Goal: Task Accomplishment & Management: Manage account settings

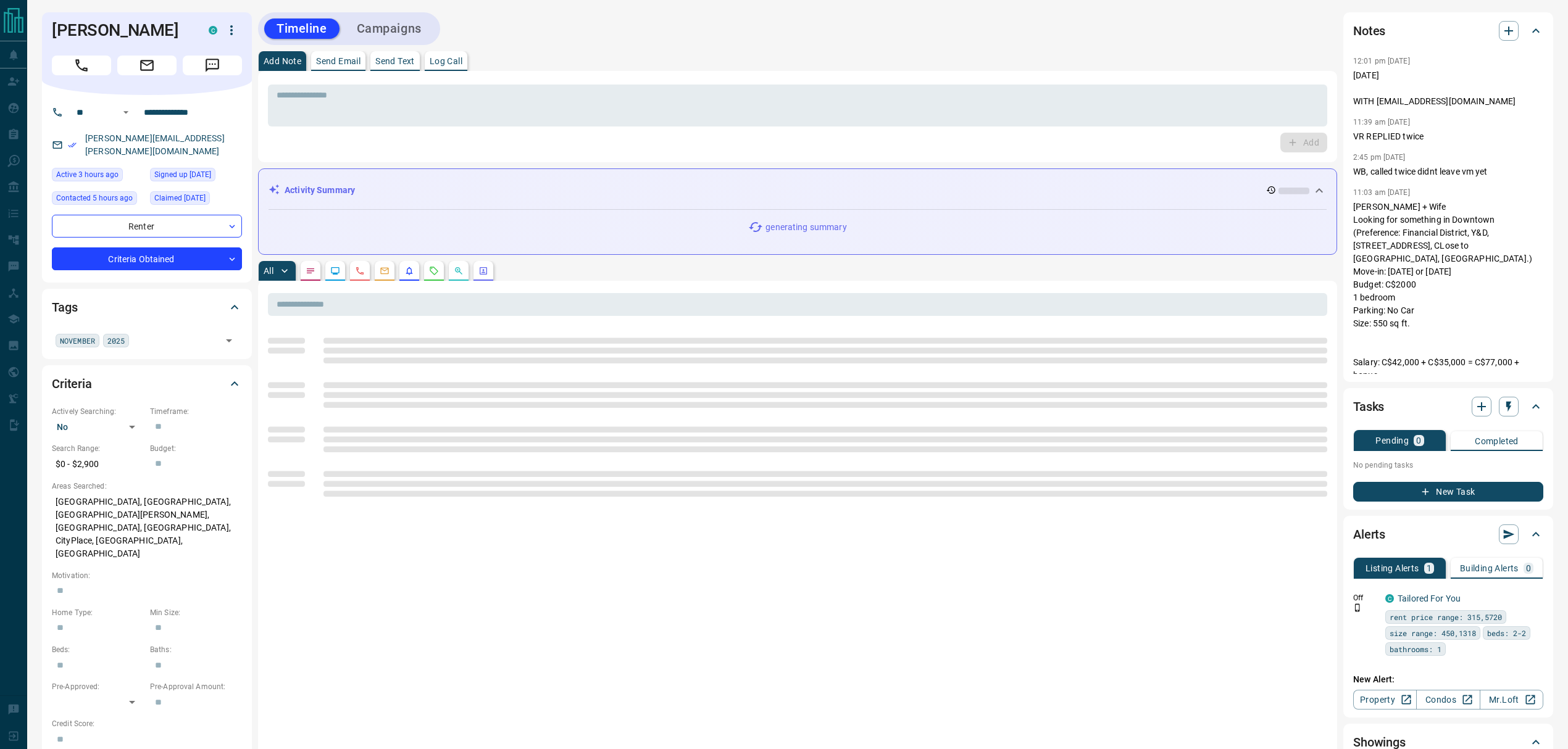
click at [637, 37] on div "Timeline Campaigns" at bounding box center [797, 28] width 1079 height 33
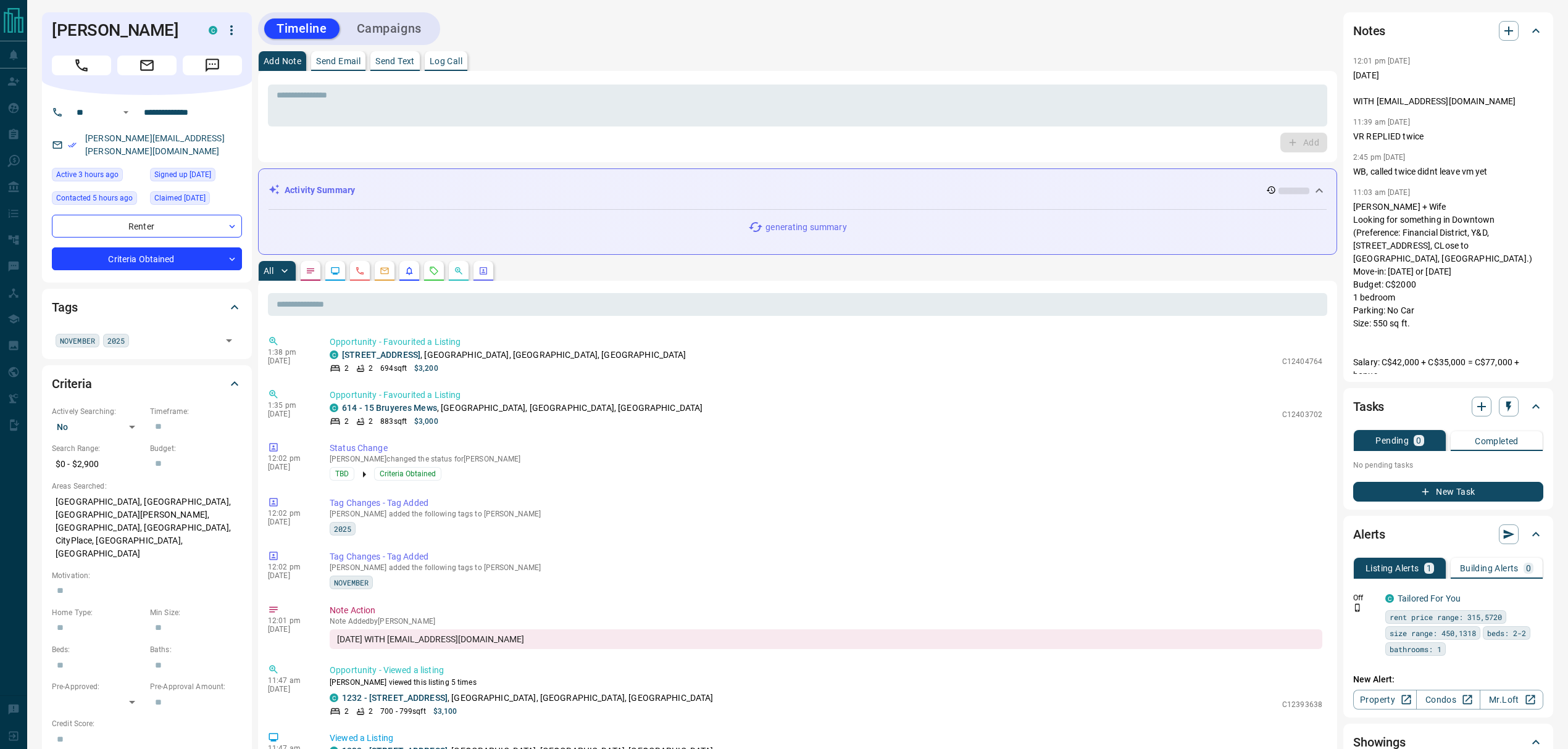
click at [428, 270] on button "button" at bounding box center [434, 271] width 20 height 20
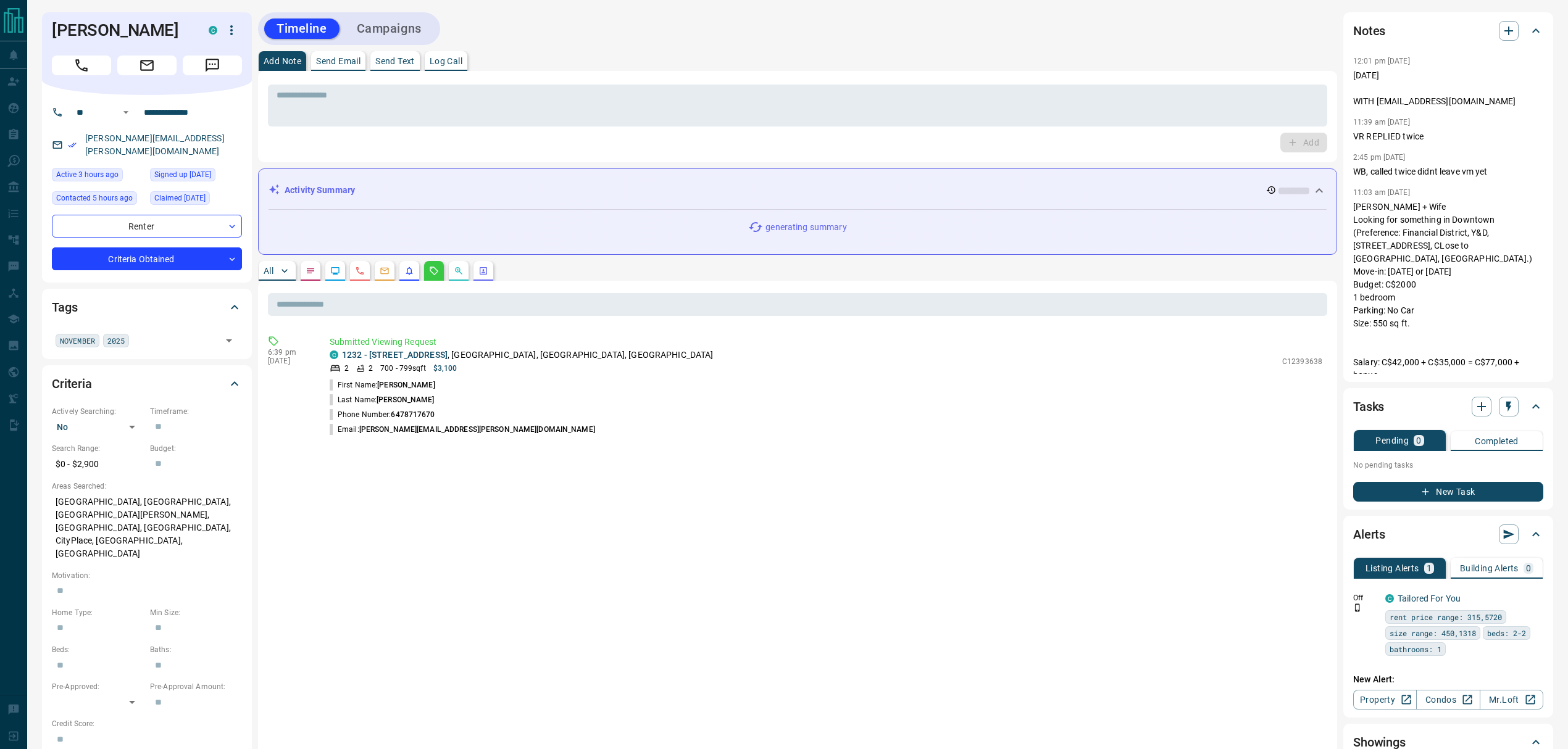
click at [261, 273] on button "All" at bounding box center [277, 271] width 37 height 20
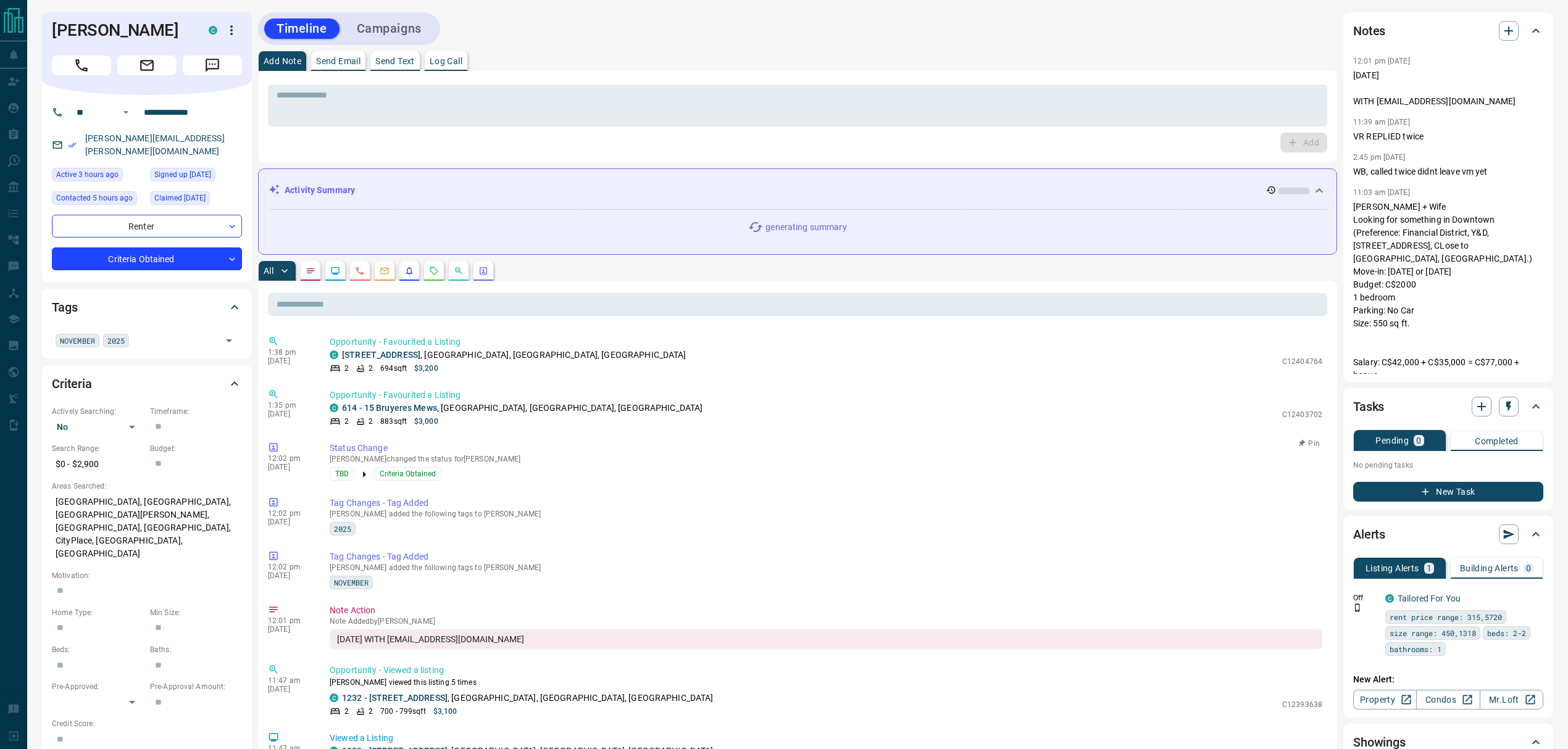
click at [629, 477] on div "TBD Criteria Obtained" at bounding box center [825, 475] width 992 height 15
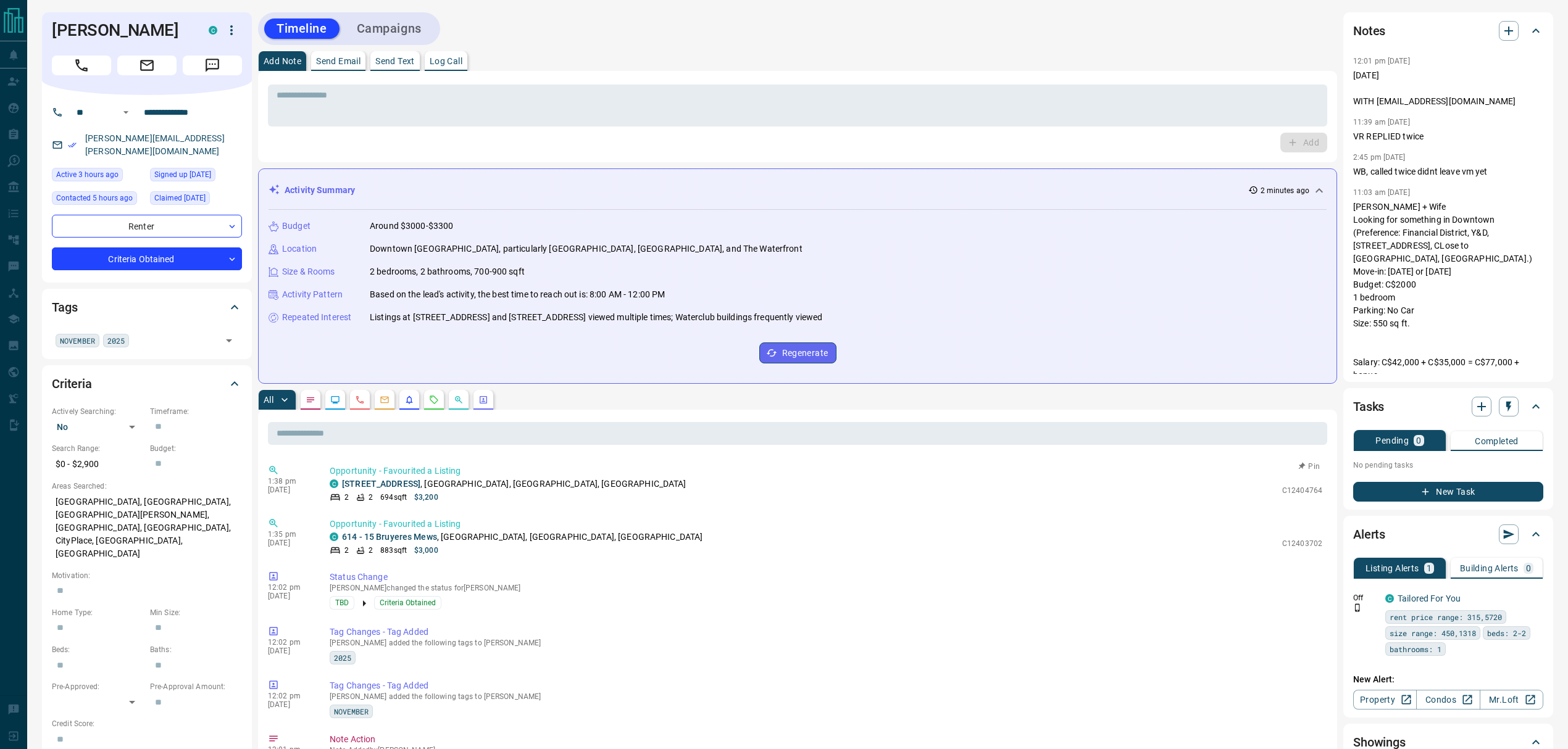
click at [650, 502] on div "2 2 694 sqft $3,200" at bounding box center [802, 498] width 946 height 11
click at [590, 69] on div "Add Note Send Email Send Text Log Call" at bounding box center [797, 60] width 1079 height 20
click at [473, 113] on textarea at bounding box center [797, 106] width 1041 height 32
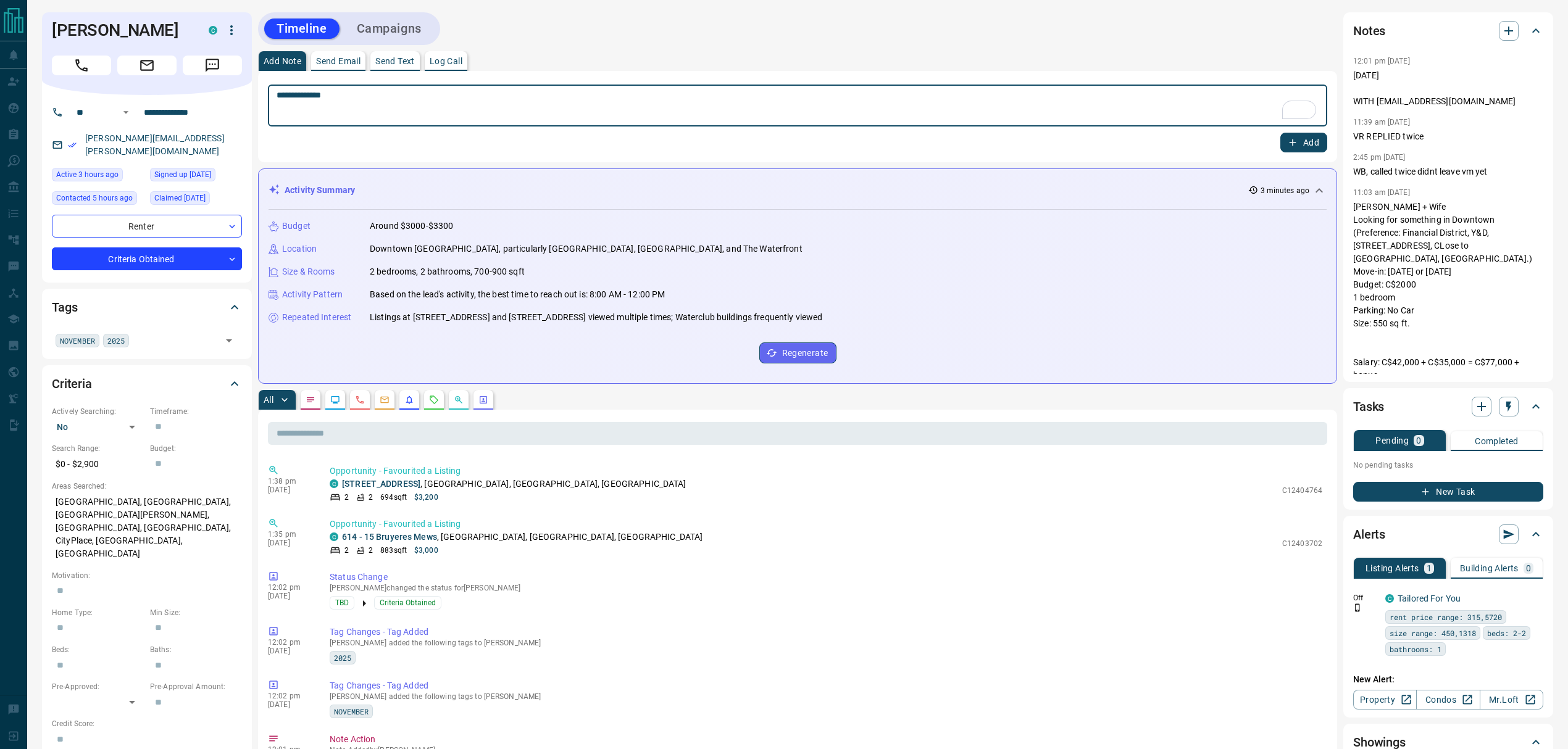
type textarea "**********"
click at [1302, 142] on button "Add" at bounding box center [1303, 142] width 47 height 20
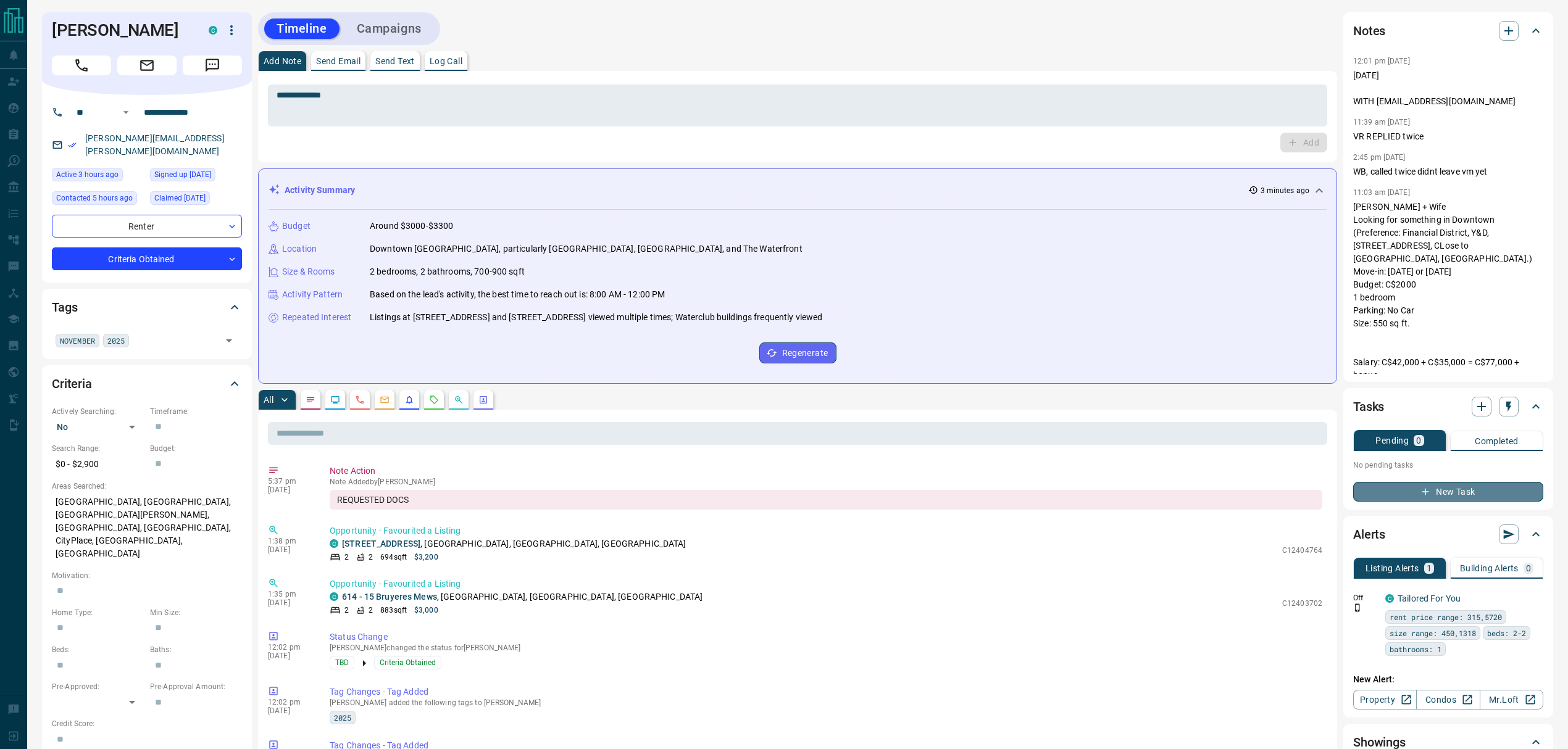
click at [1484, 496] on button "New Task" at bounding box center [1448, 491] width 190 height 20
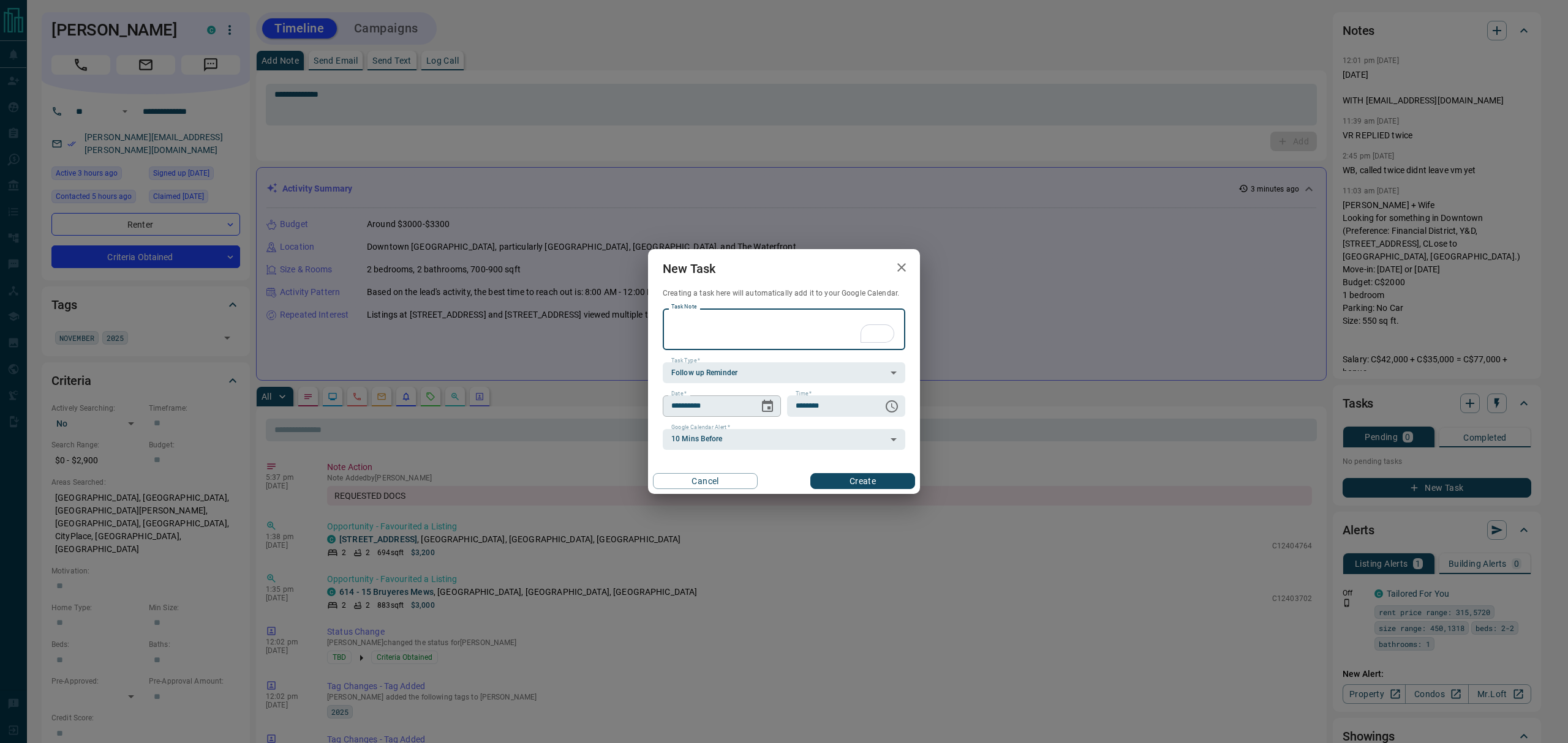
click at [760, 406] on icon "Choose date, selected date is Sep 17, 2025" at bounding box center [767, 406] width 15 height 15
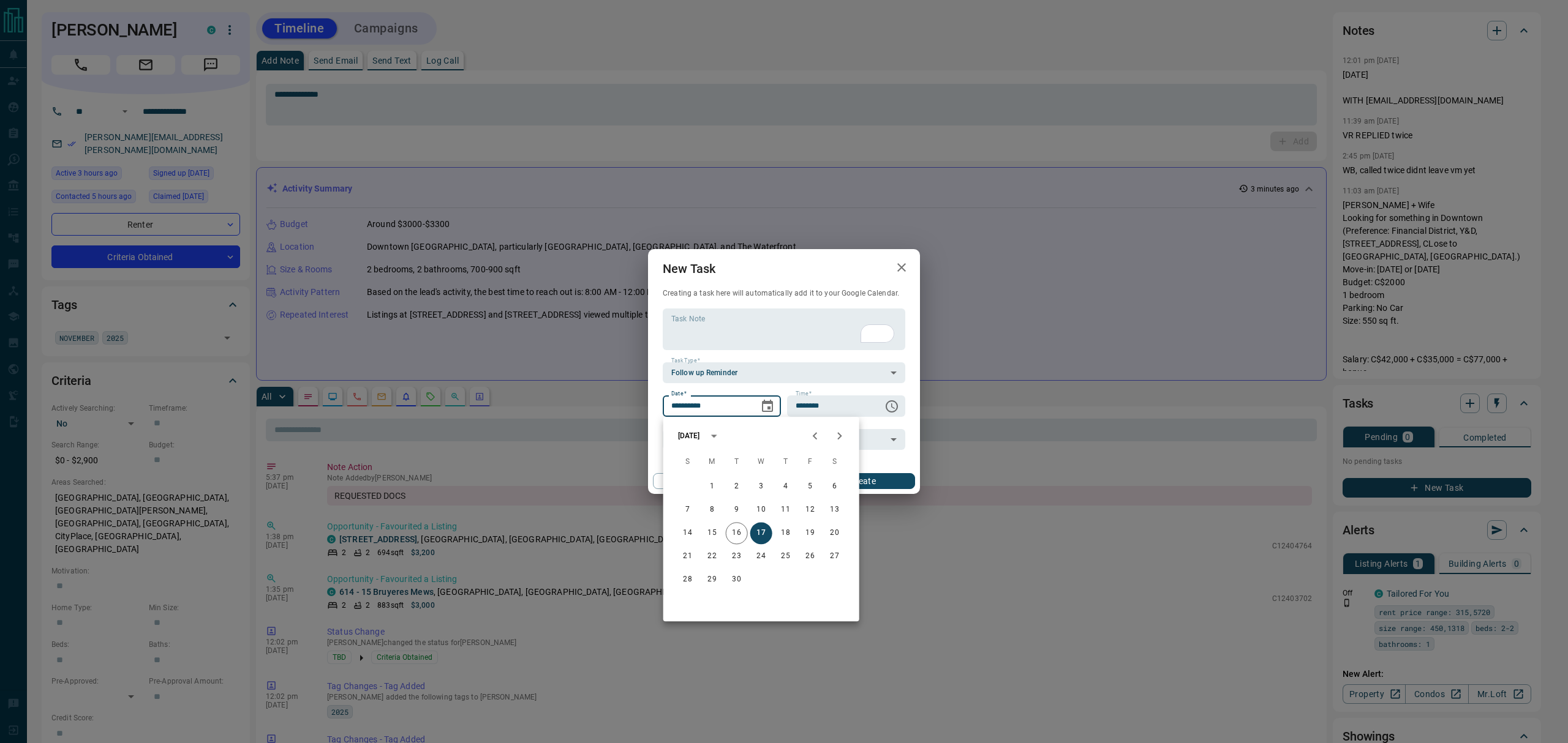
click at [802, 286] on div "New Task" at bounding box center [784, 269] width 271 height 39
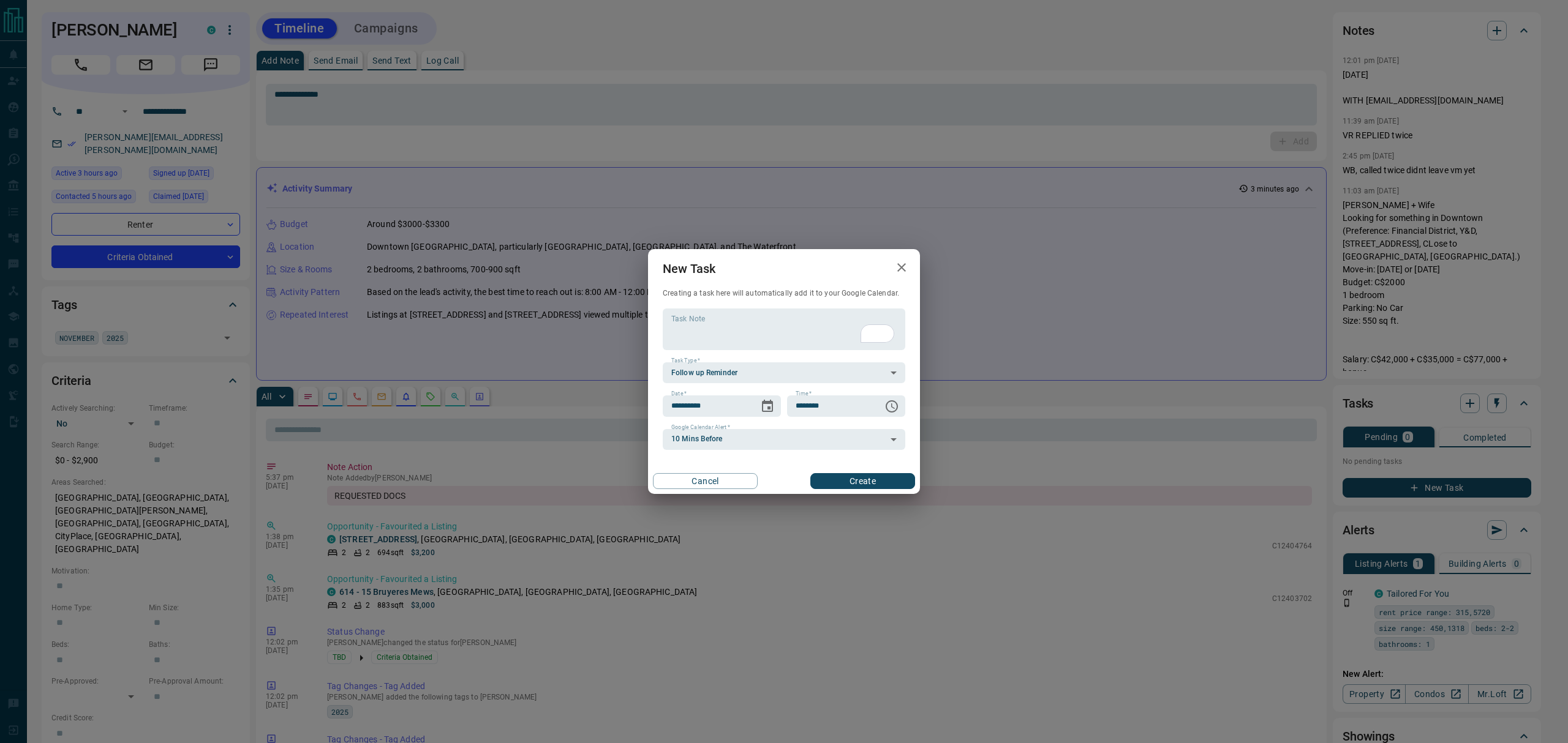
click at [896, 264] on icon "button" at bounding box center [901, 268] width 15 height 15
